Goal: Task Accomplishment & Management: Manage account settings

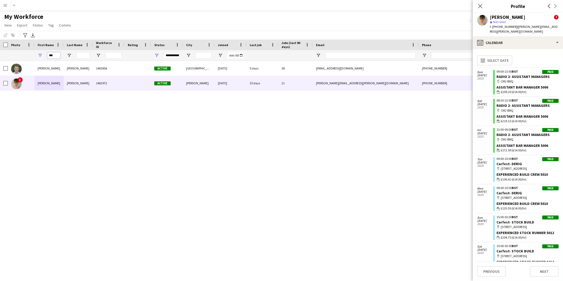
click at [52, 56] on input "***" at bounding box center [53, 55] width 13 height 6
click at [52, 57] on input "***" at bounding box center [53, 55] width 13 height 6
click at [53, 54] on input "***" at bounding box center [53, 55] width 13 height 6
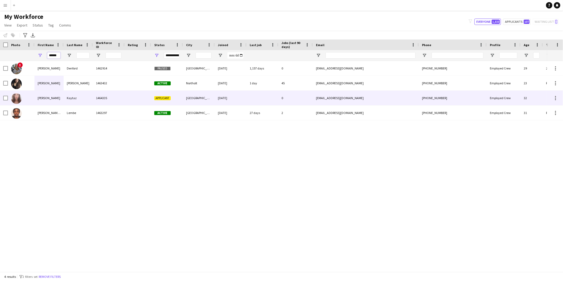
type input "******"
click at [76, 97] on div "Kaytaz" at bounding box center [78, 98] width 29 height 15
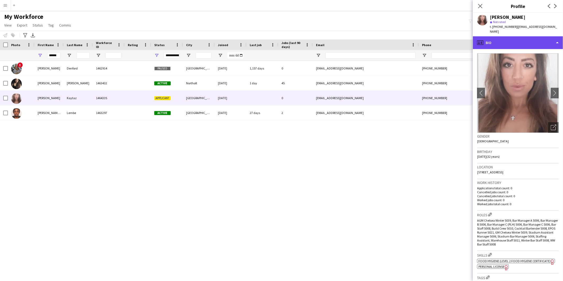
click at [522, 40] on div "profile Bio" at bounding box center [518, 42] width 90 height 13
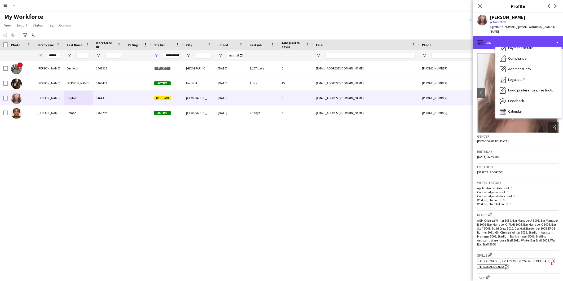
scroll to position [70, 0]
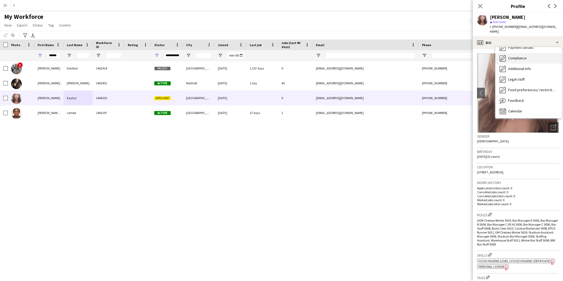
click at [536, 53] on div "Compliance Compliance" at bounding box center [528, 58] width 66 height 11
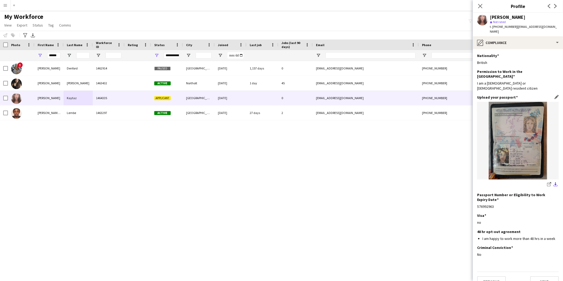
click at [556, 182] on app-icon "download-bottom" at bounding box center [555, 184] width 4 height 5
click at [555, 95] on app-icon "Edit this field" at bounding box center [556, 97] width 4 height 4
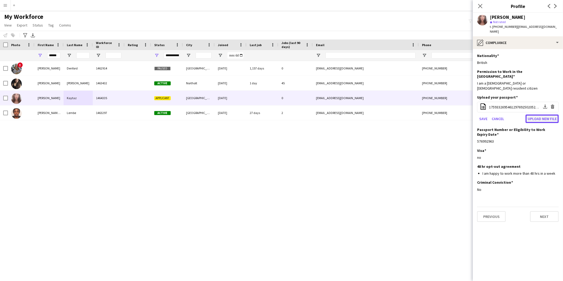
click at [536, 114] on button "Upload new file" at bounding box center [541, 118] width 33 height 8
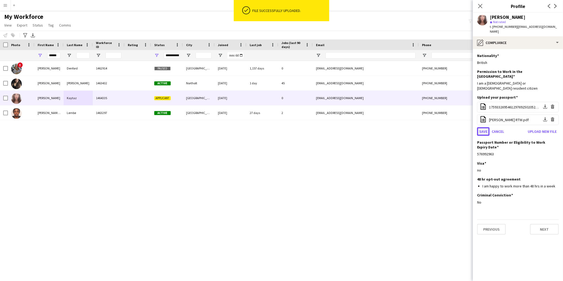
click at [480, 127] on button "Save" at bounding box center [483, 131] width 12 height 8
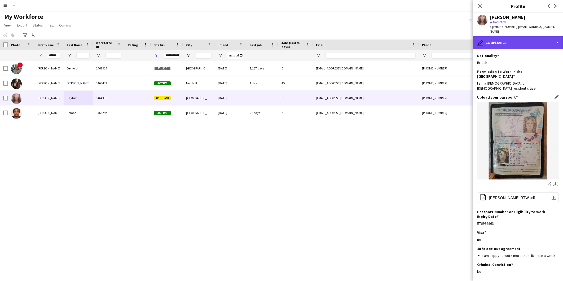
click at [525, 36] on div "pencil4 Compliance" at bounding box center [518, 42] width 90 height 13
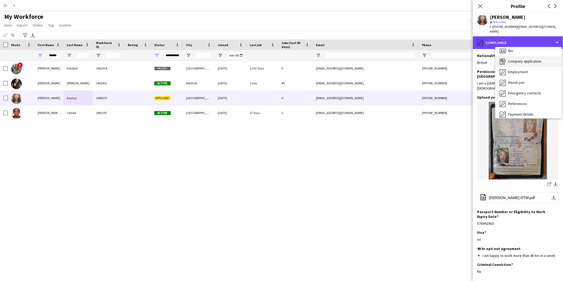
scroll to position [0, 0]
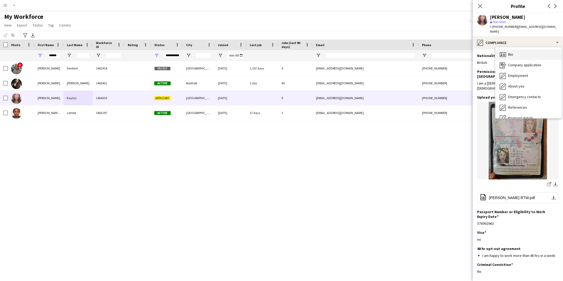
click at [528, 49] on div "Bio Bio" at bounding box center [528, 54] width 66 height 11
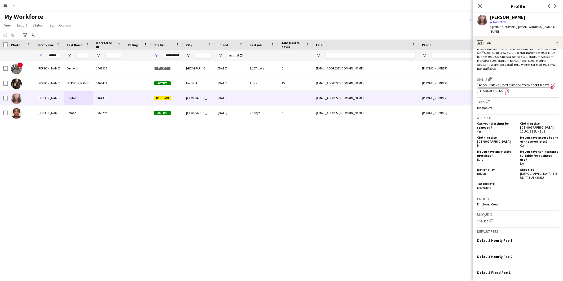
scroll to position [176, 0]
click at [488, 99] on app-icon "Edit crew company tags" at bounding box center [488, 101] width 4 height 4
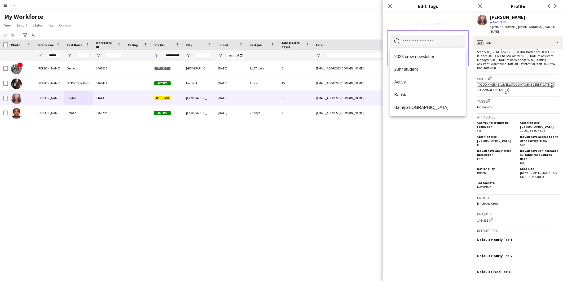
click at [427, 43] on input "text" at bounding box center [427, 41] width 75 height 13
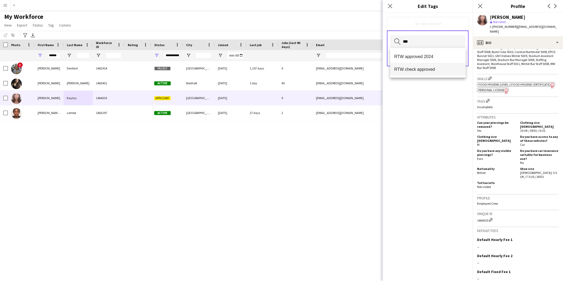
type input "***"
click at [424, 72] on mat-option "RTW check approved" at bounding box center [428, 69] width 76 height 13
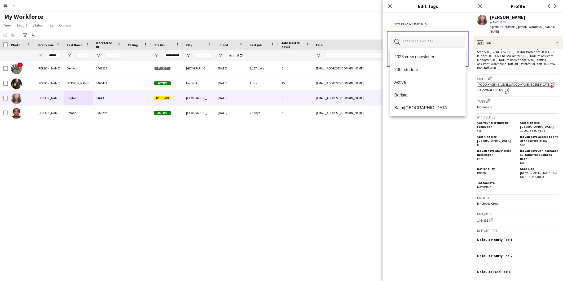
click at [438, 25] on div "RTW check approved Remove" at bounding box center [427, 23] width 73 height 5
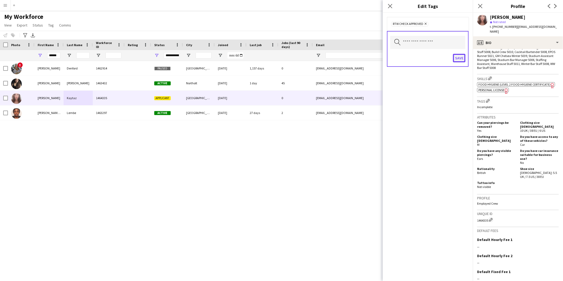
click at [457, 57] on button "Save" at bounding box center [459, 58] width 12 height 8
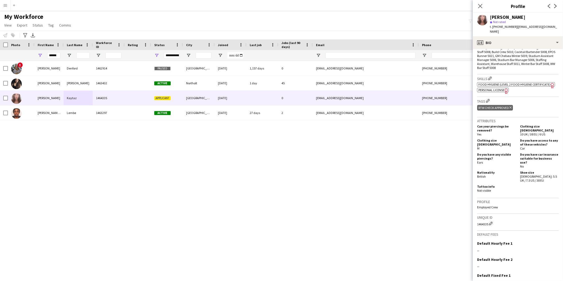
click at [417, 157] on div "! [PERSON_NAME] 1462914 Paused [GEOGRAPHIC_DATA] [DATE] 1,157 days 0 [EMAIL_ADD…" at bounding box center [273, 164] width 547 height 206
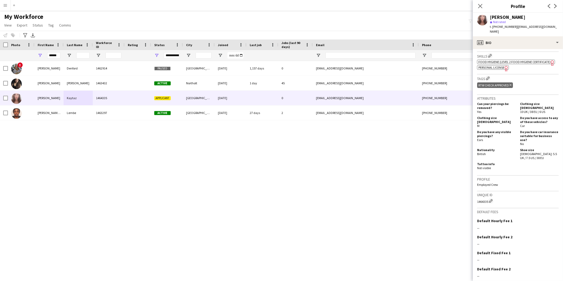
scroll to position [210, 0]
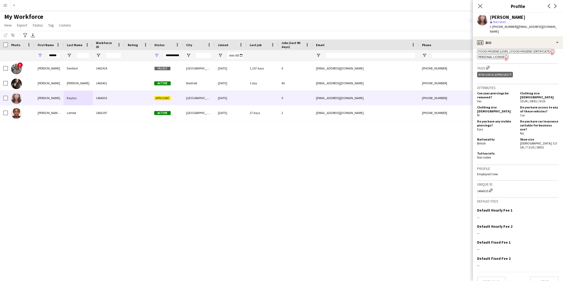
click at [192, 157] on div "! [PERSON_NAME] 1462914 Paused [GEOGRAPHIC_DATA] [DATE] 1,157 days 0 [EMAIL_ADD…" at bounding box center [273, 164] width 547 height 206
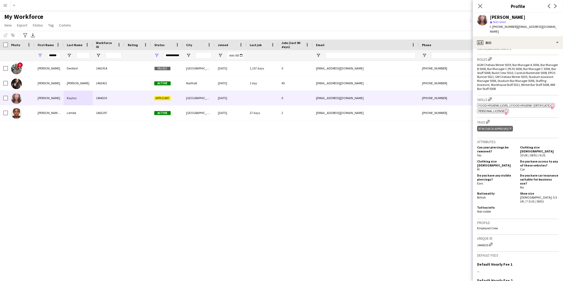
scroll to position [92, 0]
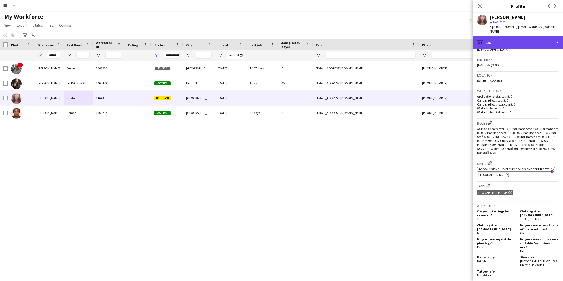
click at [520, 39] on div "profile Bio" at bounding box center [518, 42] width 90 height 13
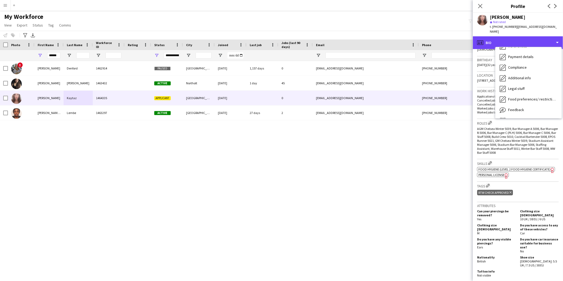
scroll to position [70, 0]
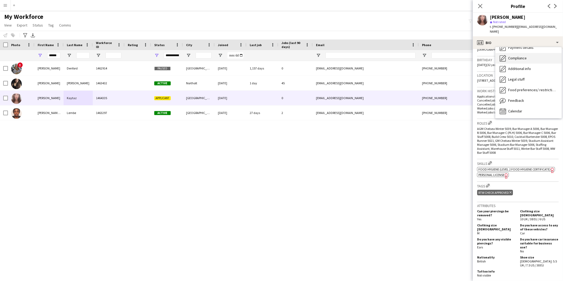
click at [531, 53] on div "Compliance Compliance" at bounding box center [528, 58] width 66 height 11
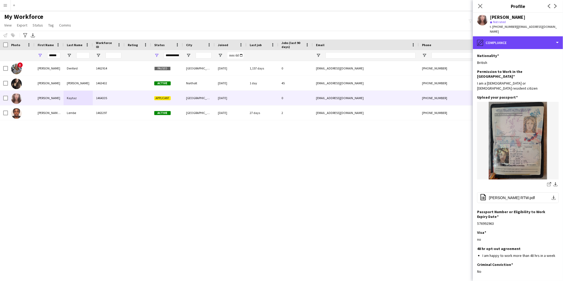
drag, startPoint x: 522, startPoint y: 36, endPoint x: 527, endPoint y: 43, distance: 9.1
click at [523, 36] on div "pencil4 Compliance" at bounding box center [518, 42] width 90 height 13
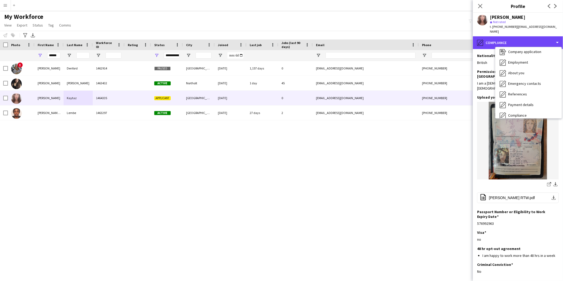
scroll to position [12, 0]
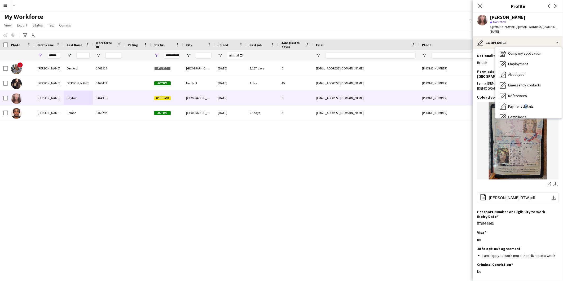
click at [523, 104] on span "Payment details" at bounding box center [520, 106] width 25 height 5
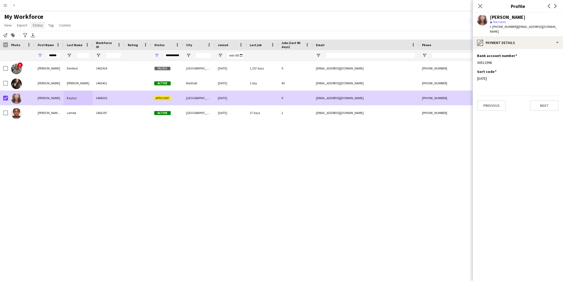
click at [42, 25] on link "Status" at bounding box center [37, 25] width 15 height 7
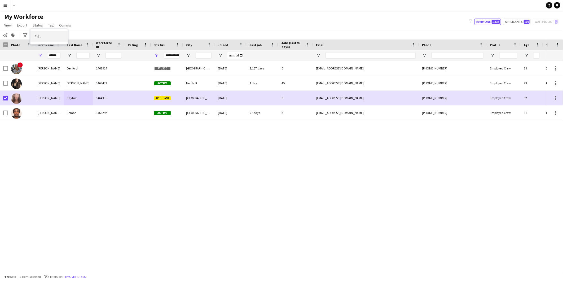
click at [42, 37] on link "Edit" at bounding box center [48, 36] width 37 height 11
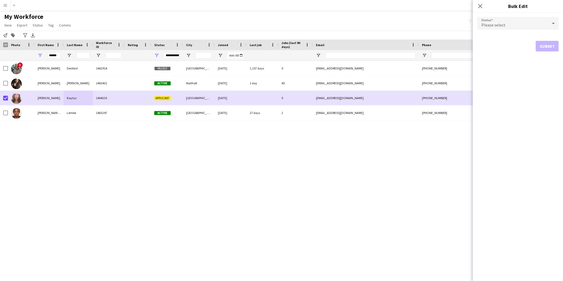
click at [505, 20] on div "Please select" at bounding box center [512, 23] width 71 height 13
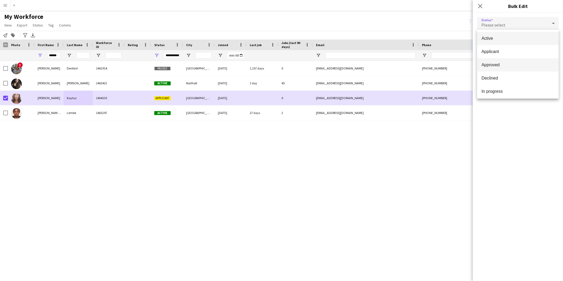
click at [499, 64] on span "Approved" at bounding box center [517, 64] width 73 height 5
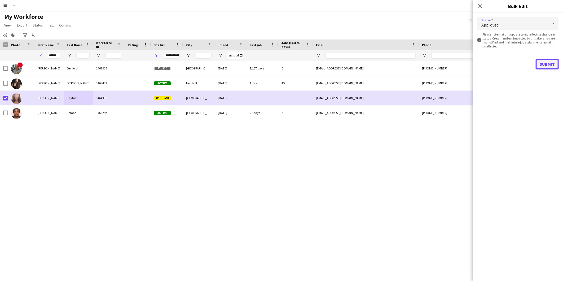
click at [549, 65] on button "Submit" at bounding box center [546, 64] width 23 height 11
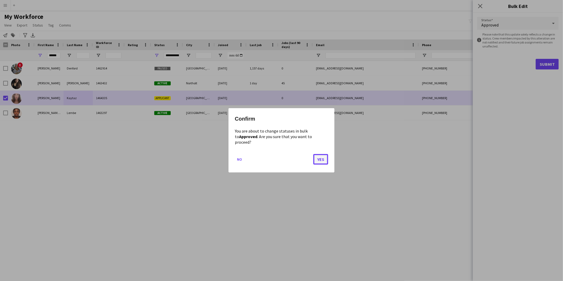
click at [316, 155] on button "Yes" at bounding box center [320, 159] width 15 height 11
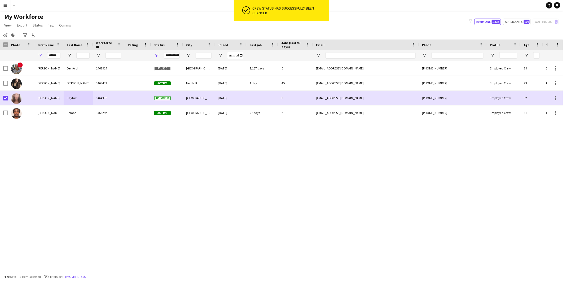
click at [138, 140] on div "! [PERSON_NAME] 1462914 Paused [GEOGRAPHIC_DATA] [DATE] 1,157 days 0 [EMAIL_ADD…" at bounding box center [273, 164] width 547 height 206
